Goal: Information Seeking & Learning: Learn about a topic

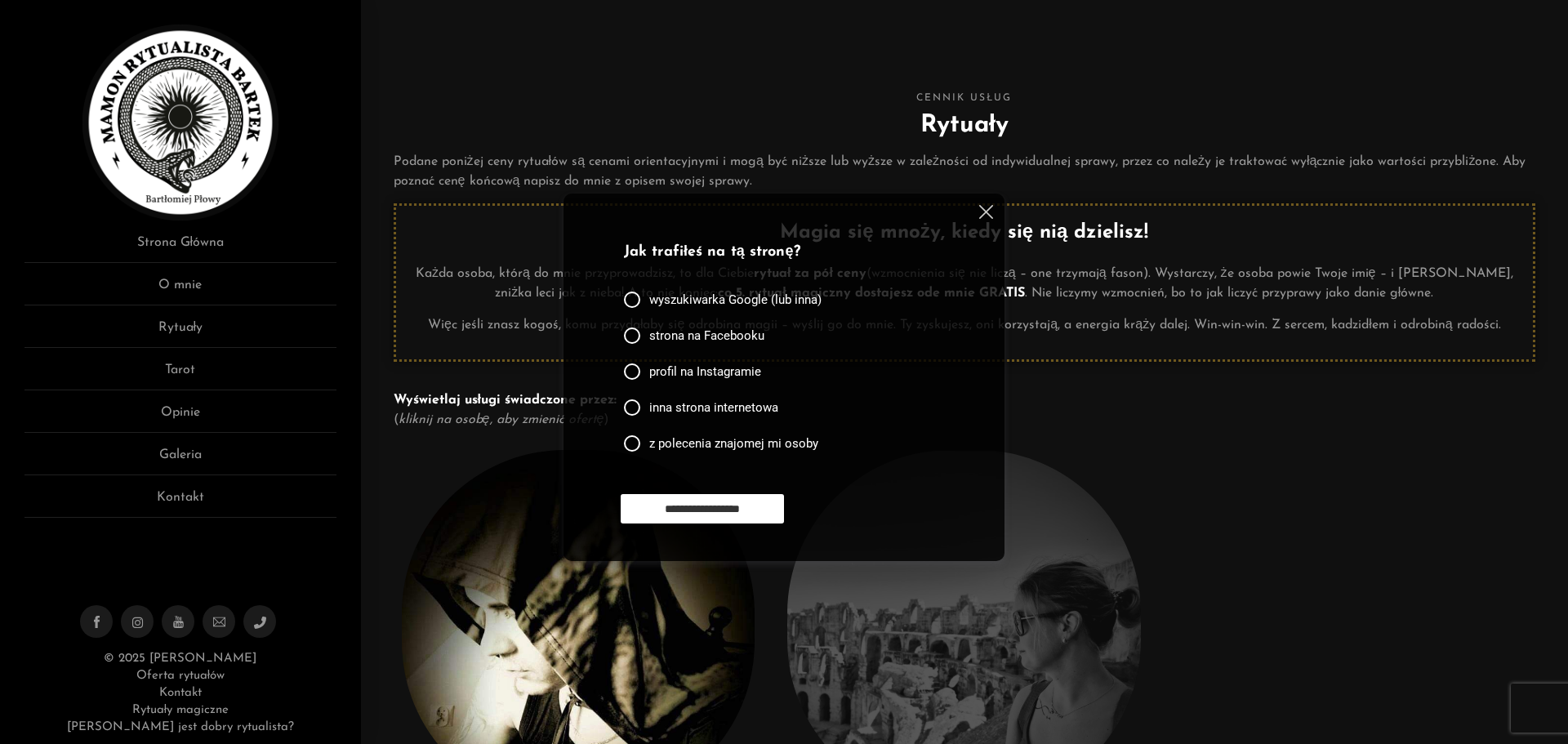
click at [978, 206] on div at bounding box center [983, 215] width 19 height 19
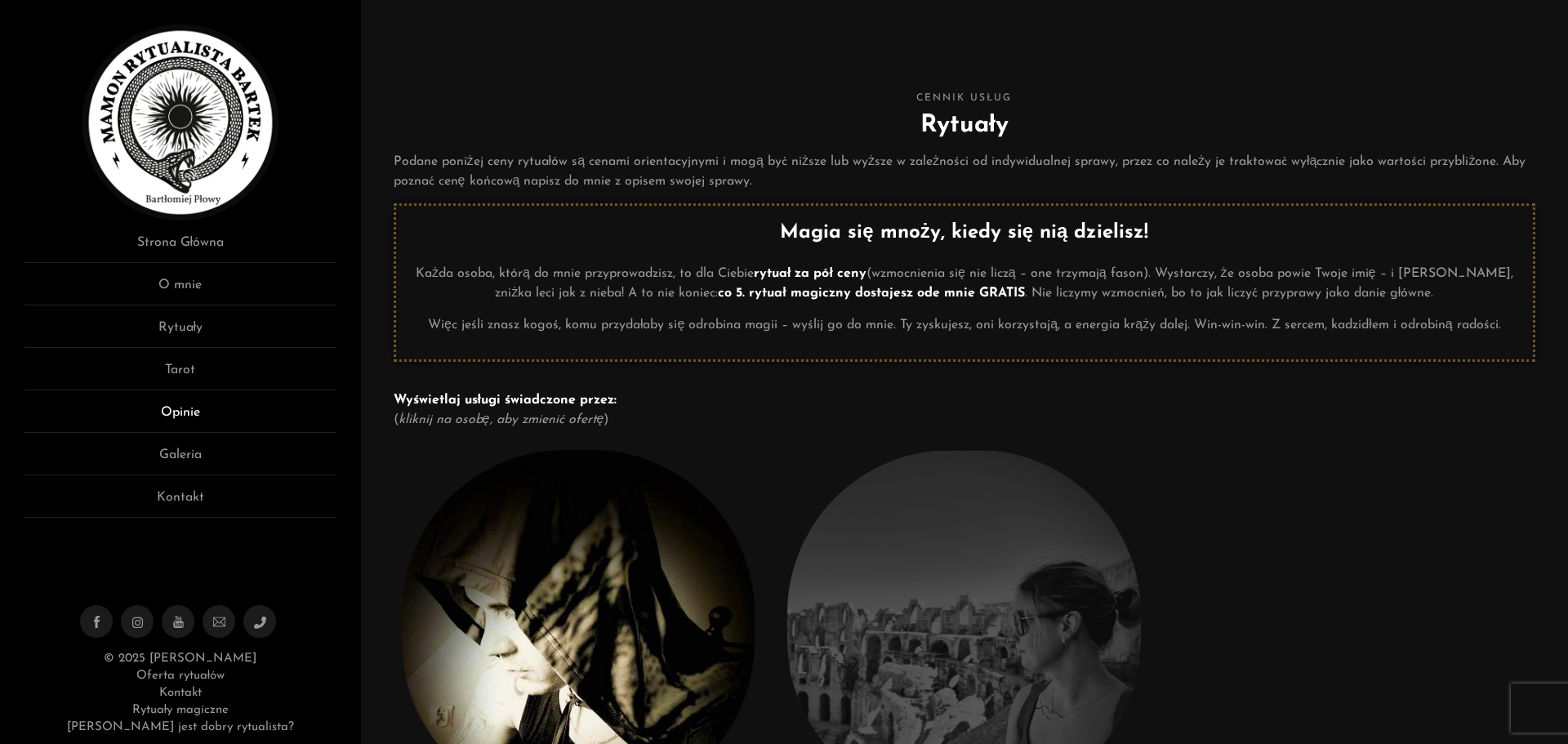
click at [173, 410] on link "Opinie" at bounding box center [181, 418] width 312 height 30
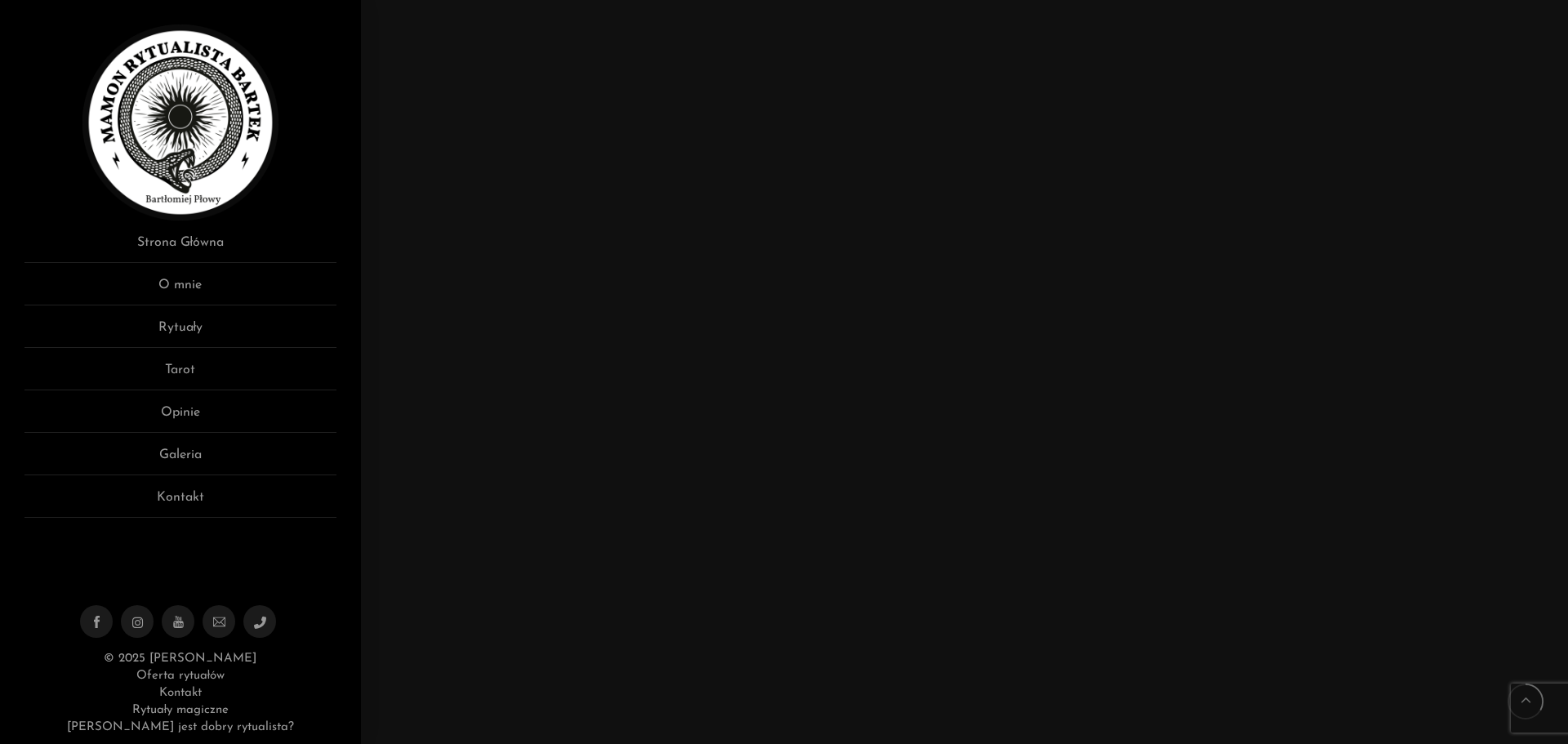
scroll to position [3919, 0]
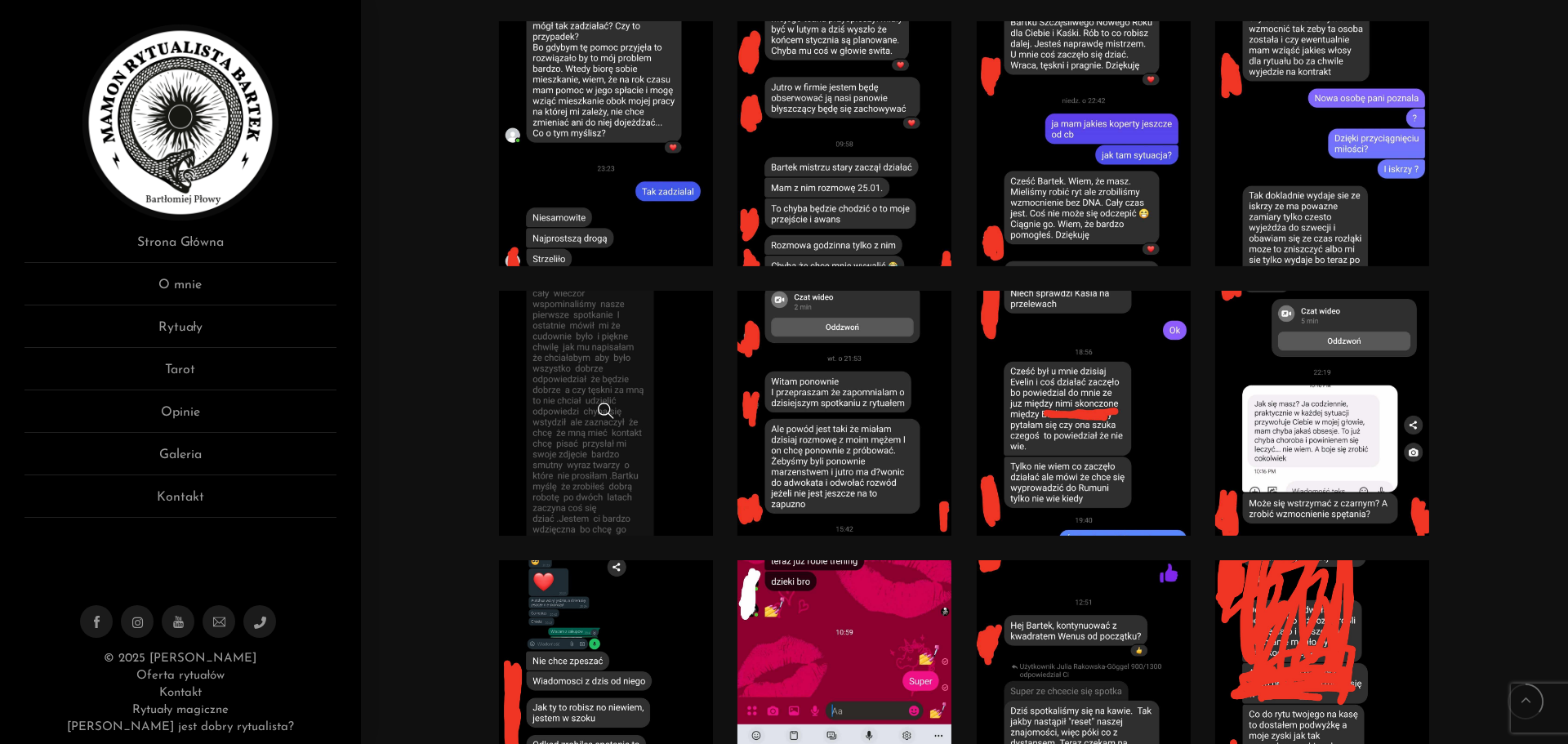
click at [605, 358] on link at bounding box center [606, 412] width 215 height 245
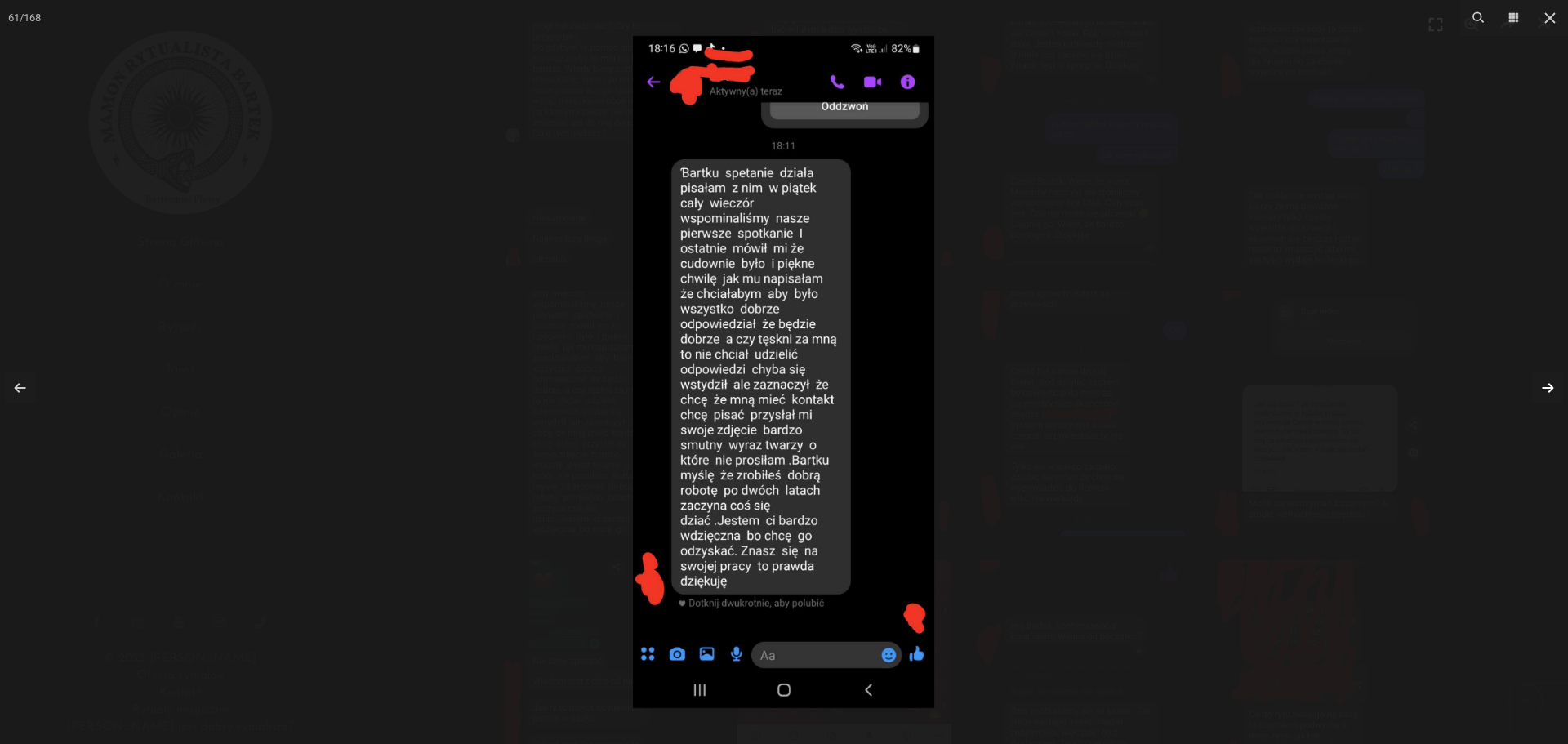
click at [1540, 390] on link at bounding box center [1547, 387] width 31 height 31
